Goal: Transaction & Acquisition: Purchase product/service

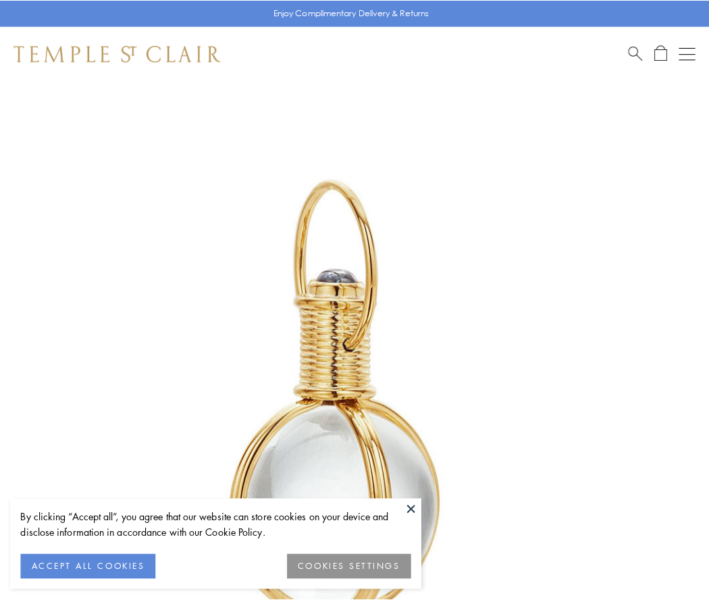
scroll to position [353, 0]
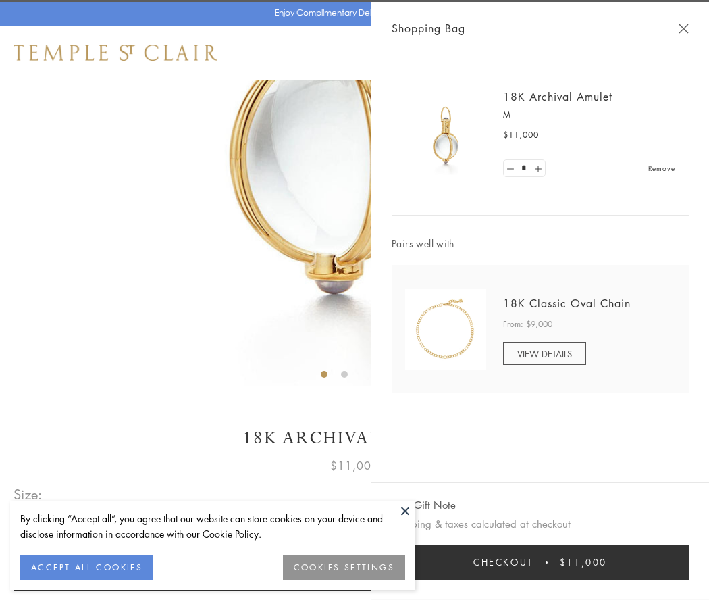
click at [540, 562] on button "Checkout $11,000" at bounding box center [540, 562] width 297 height 35
